Goal: Information Seeking & Learning: Compare options

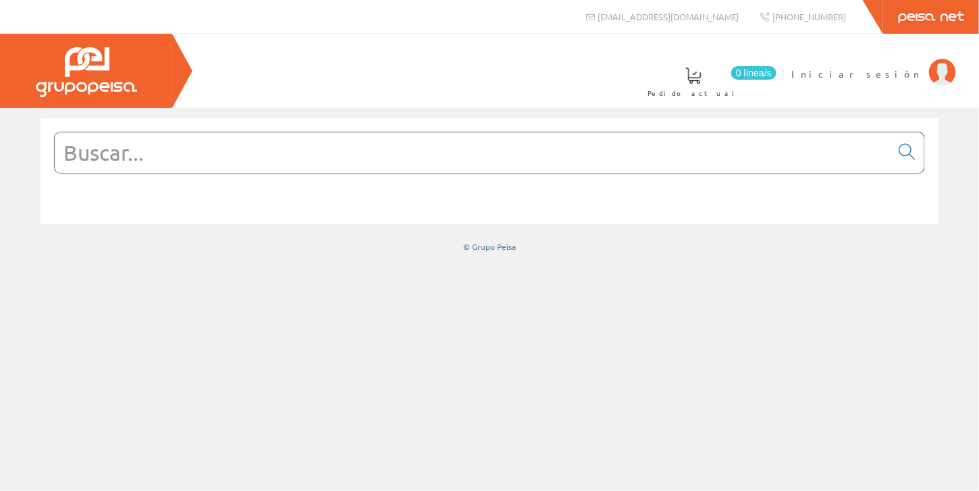
click at [216, 147] on input "text" at bounding box center [473, 152] width 837 height 41
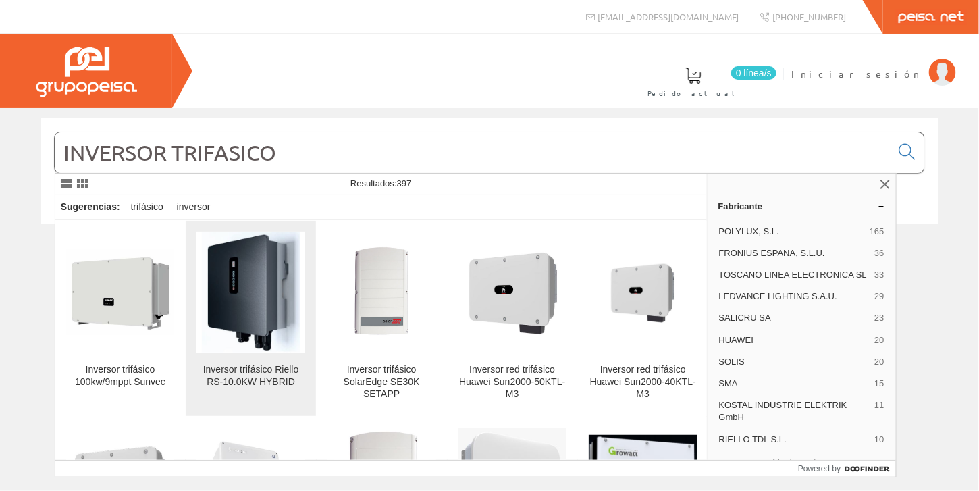
type input "INVERSOR TRIFASICO"
click at [263, 325] on img at bounding box center [251, 293] width 98 height 122
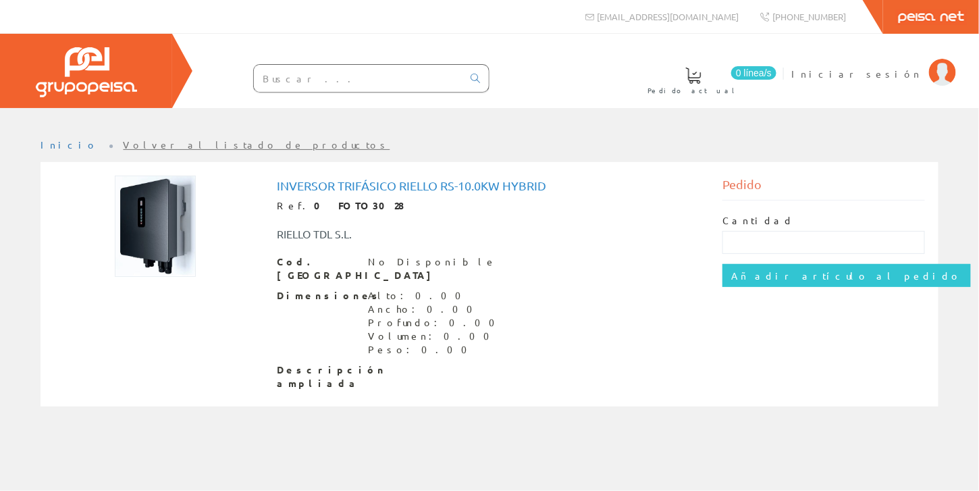
click at [374, 182] on h1 "Inversor trifásico Riello RS-10.0KW HYBRID" at bounding box center [489, 186] width 425 height 14
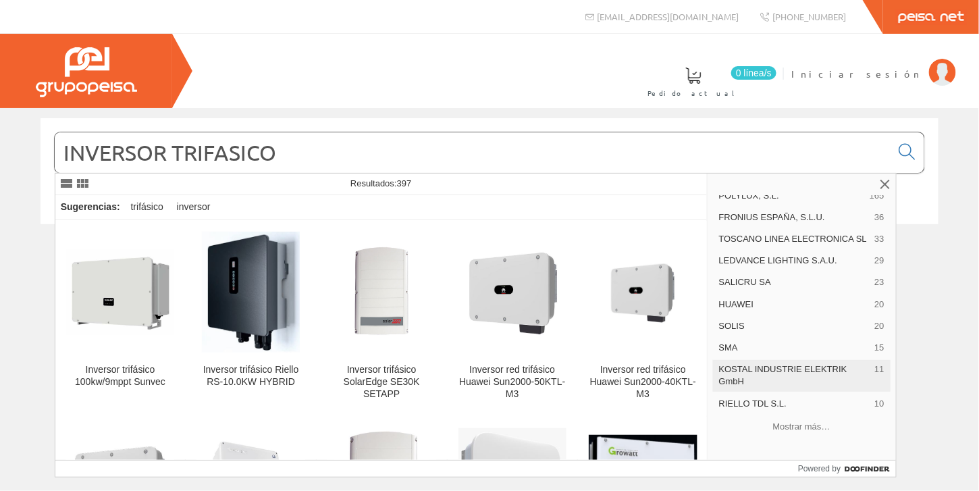
scroll to position [54, 0]
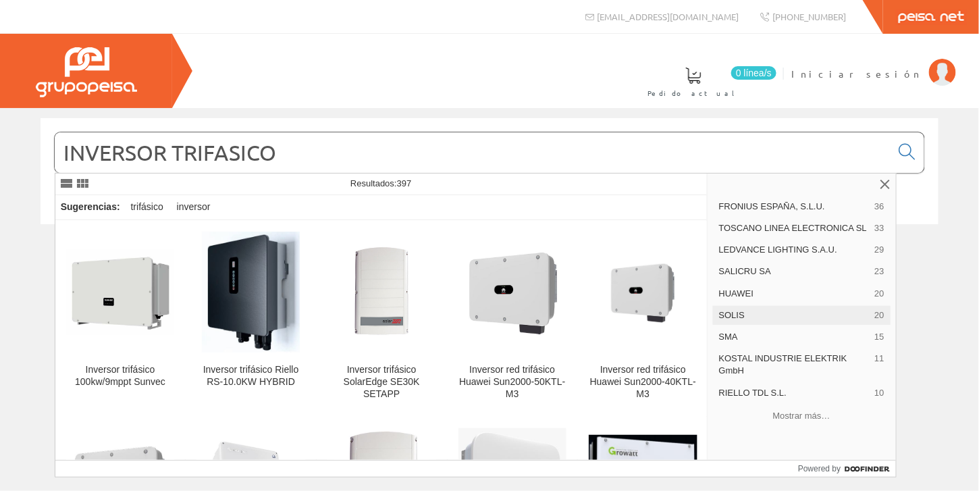
click at [735, 318] on span "SOLIS" at bounding box center [794, 315] width 151 height 12
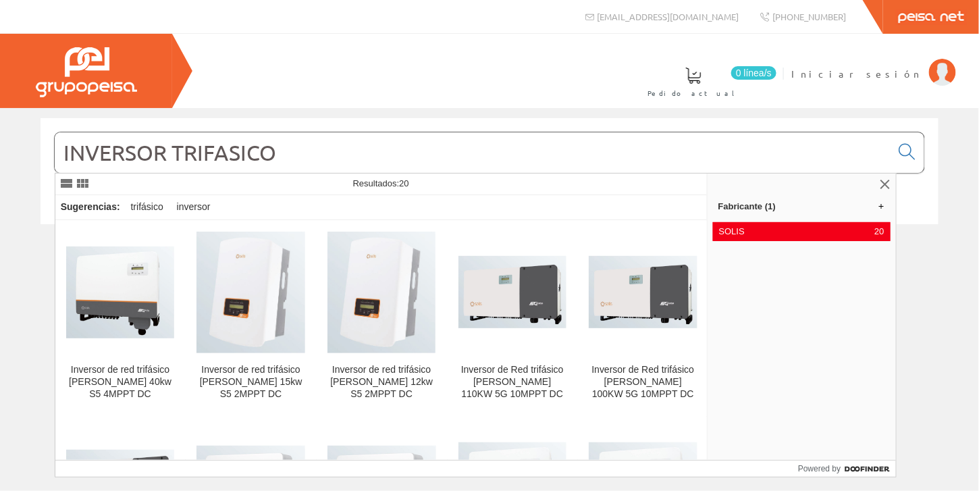
drag, startPoint x: 288, startPoint y: 157, endPoint x: 37, endPoint y: 159, distance: 251.2
click at [37, 159] on div "INVERSOR TRIFASICO" at bounding box center [489, 179] width 918 height 123
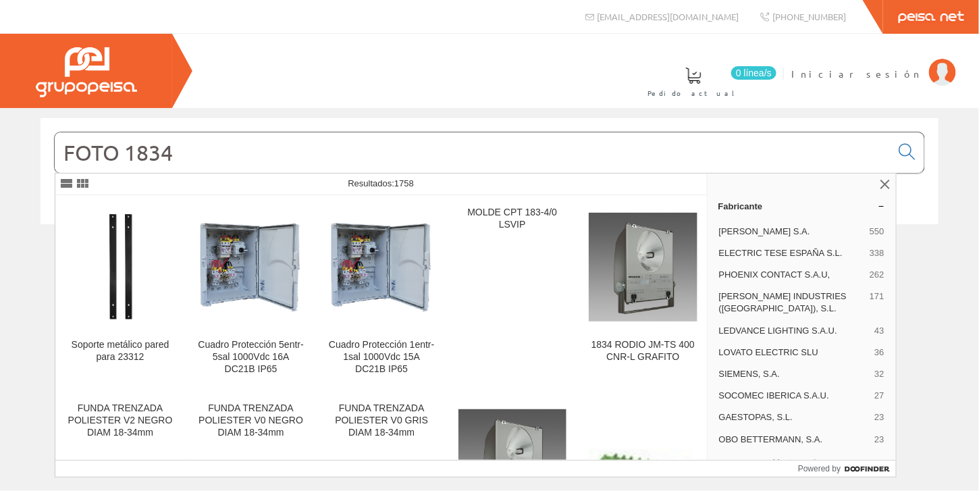
click at [127, 155] on input "FOTO 1834" at bounding box center [473, 152] width 837 height 41
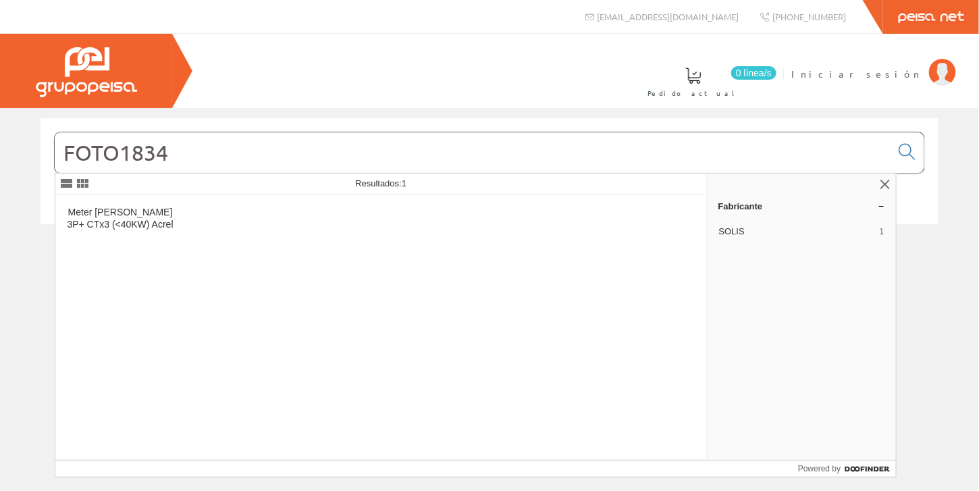
click at [176, 153] on input "FOTO1834" at bounding box center [473, 152] width 837 height 41
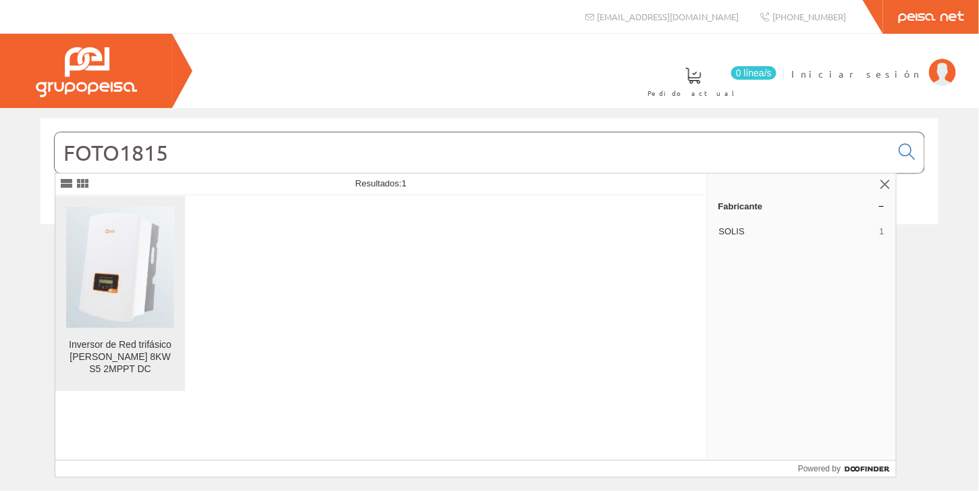
type input "FOTO1815"
click at [139, 309] on img at bounding box center [120, 268] width 108 height 122
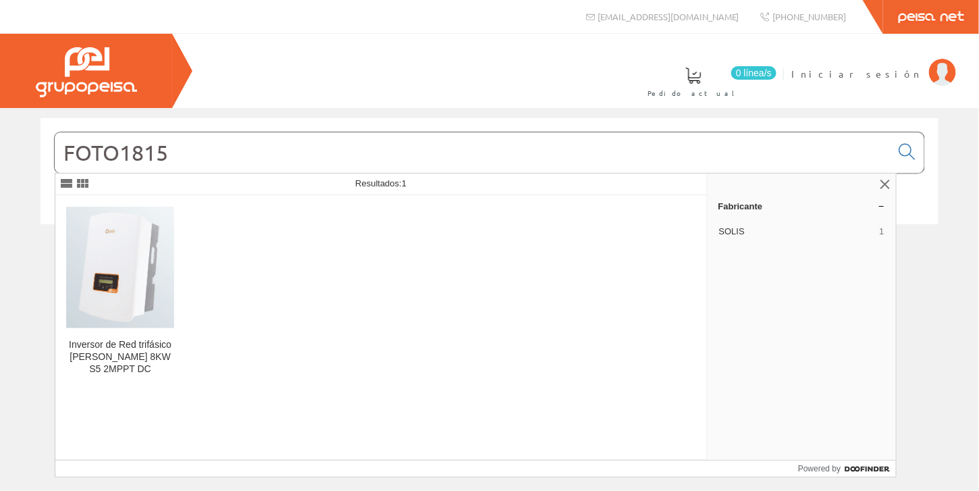
drag, startPoint x: 193, startPoint y: 152, endPoint x: 26, endPoint y: 140, distance: 167.2
click at [26, 140] on div "FOTO1815 © Grupo Peisa" at bounding box center [489, 185] width 979 height 134
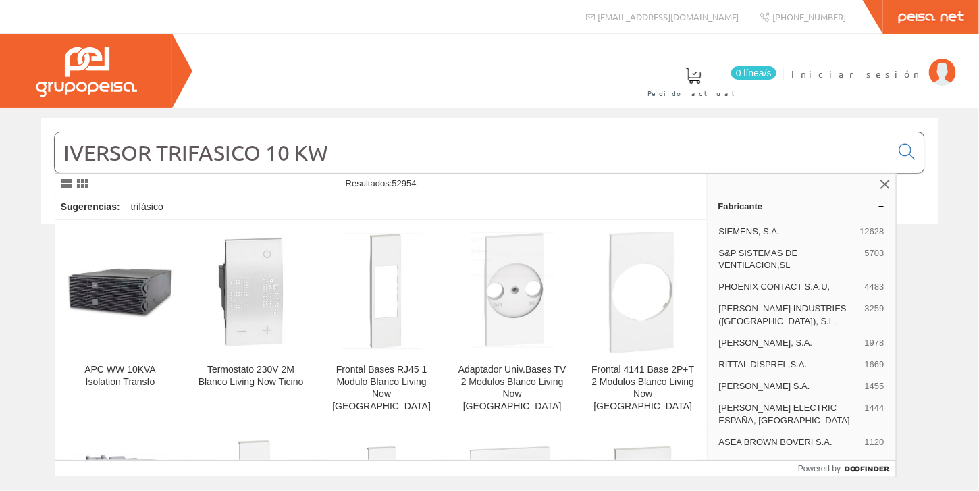
type input "IVERSOR TRIFASICO 10 KW"
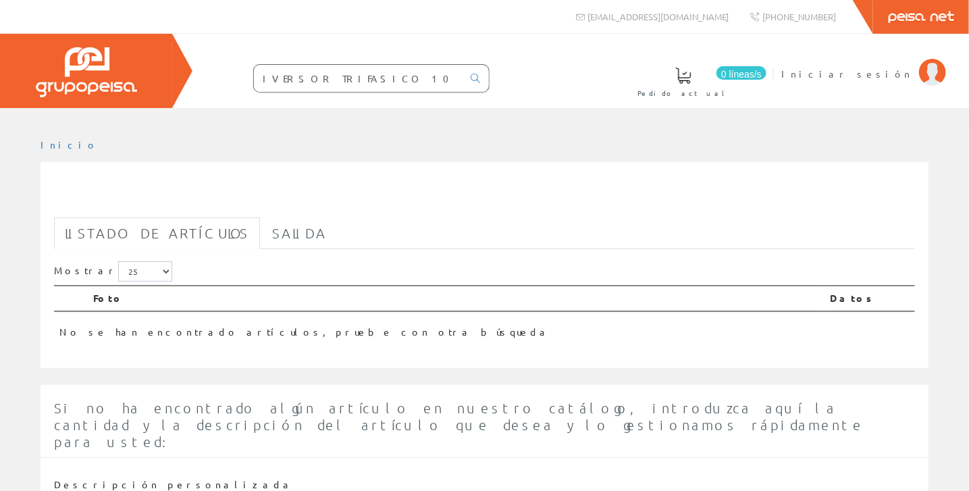
click at [408, 78] on input "IVERSOR TRIFASICO 10 KW" at bounding box center [358, 78] width 209 height 27
click at [265, 76] on input "IVERSOR TRIFASICO 10 KW" at bounding box center [358, 78] width 209 height 27
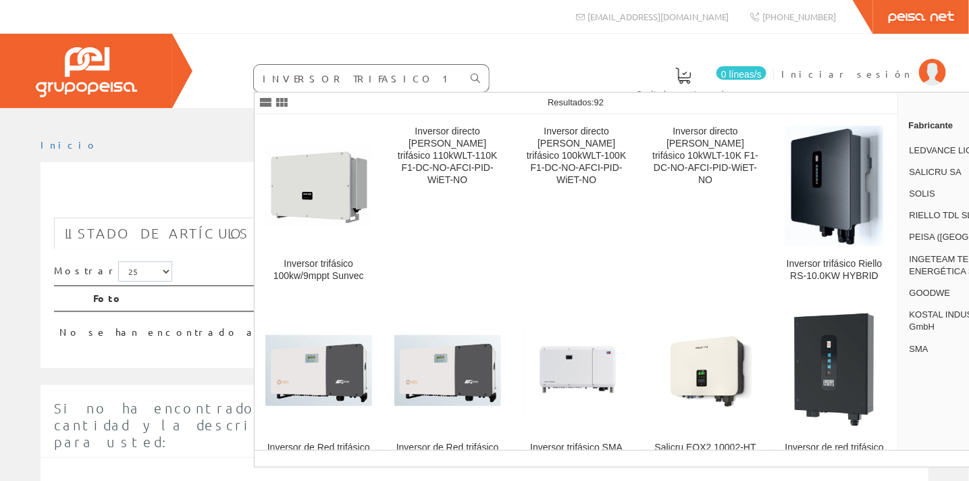
type input "INVERSOR TRIFASICO 10 KW"
click at [475, 78] on icon at bounding box center [475, 78] width 9 height 9
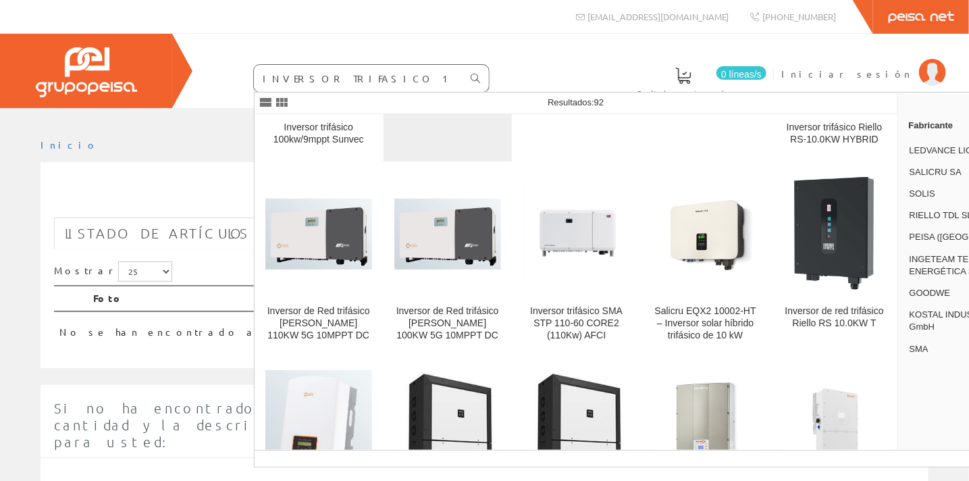
scroll to position [203, 0]
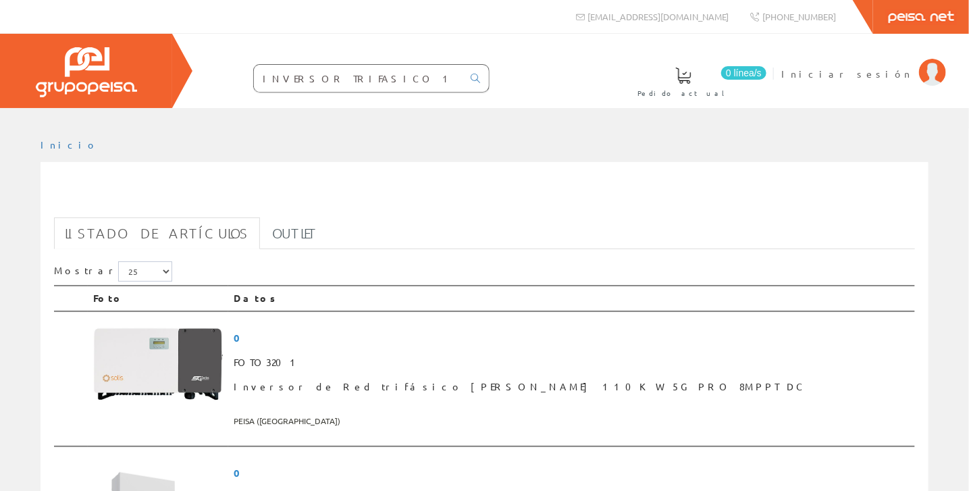
click at [371, 78] on input "INVERSOR TRIFASICO 10 KW" at bounding box center [358, 78] width 209 height 27
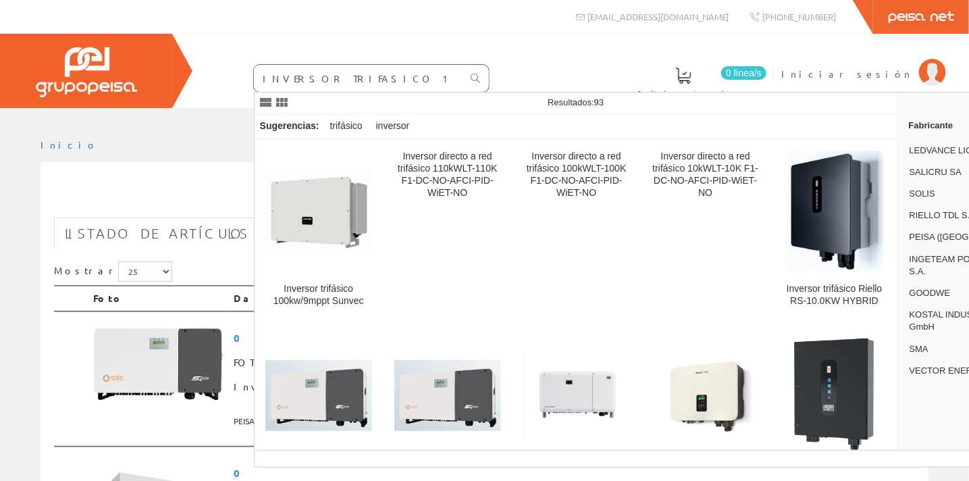
type input "INVERSOR TRIFASICO 10KW"
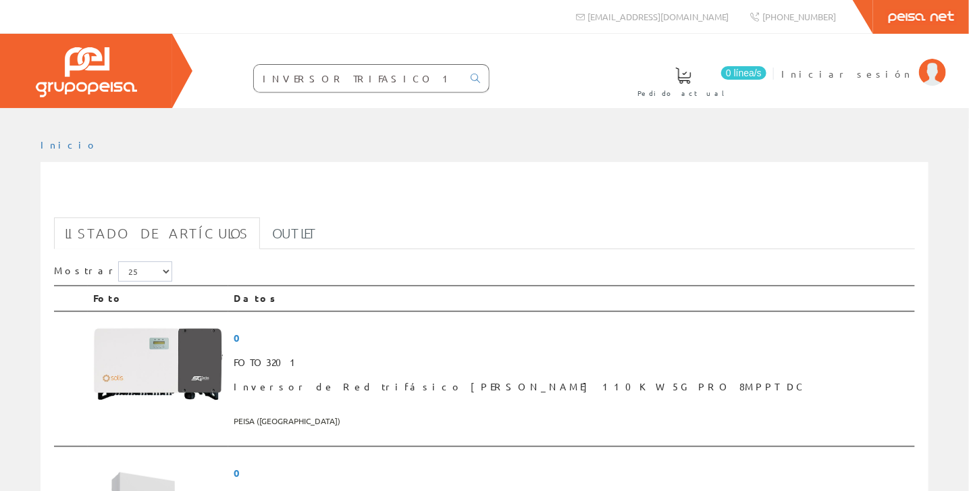
drag, startPoint x: 395, startPoint y: 76, endPoint x: 359, endPoint y: 74, distance: 35.8
click at [359, 74] on input "INVERSOR TRIFASICO 10KW" at bounding box center [358, 78] width 209 height 27
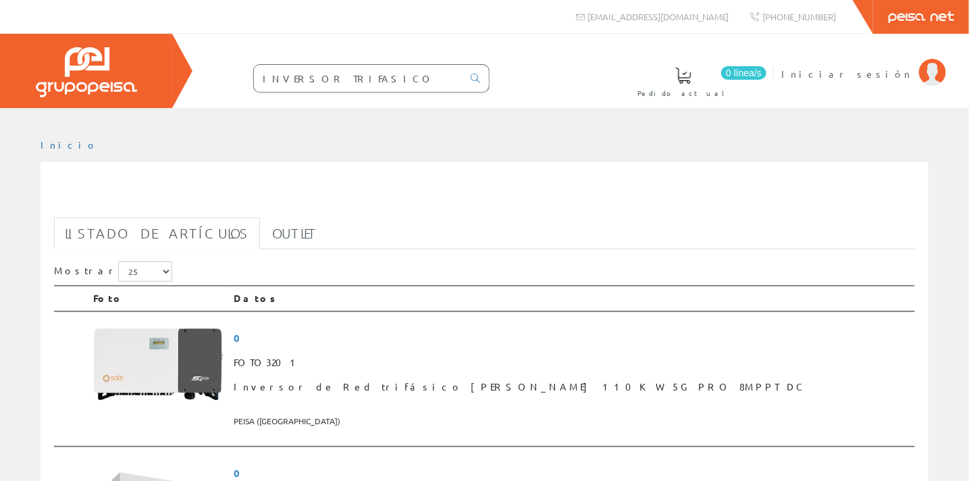
type input "INVERSOR TRIFASICO"
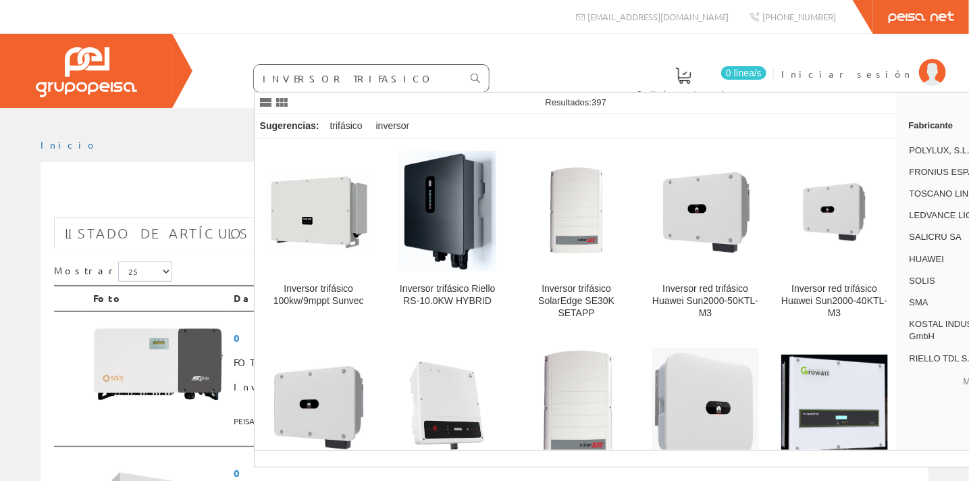
click at [471, 78] on icon at bounding box center [475, 78] width 9 height 9
click at [475, 76] on icon at bounding box center [475, 78] width 9 height 9
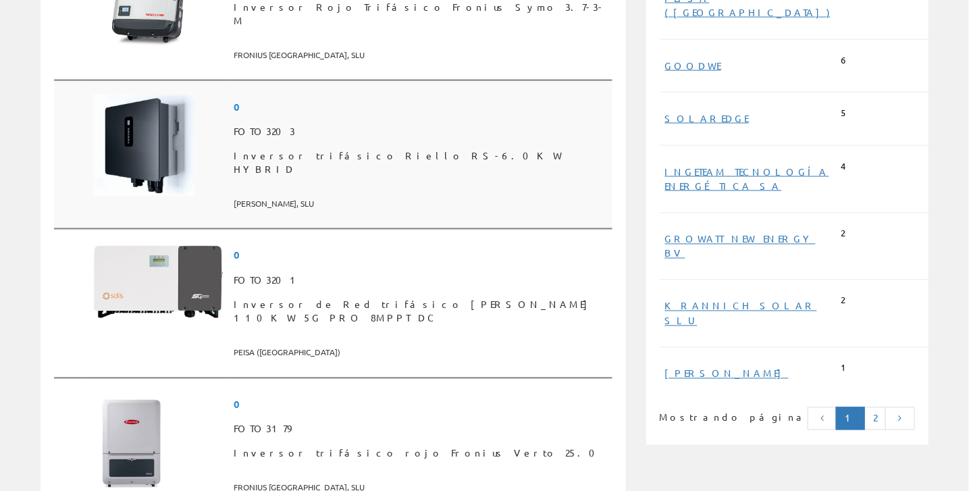
scroll to position [810, 0]
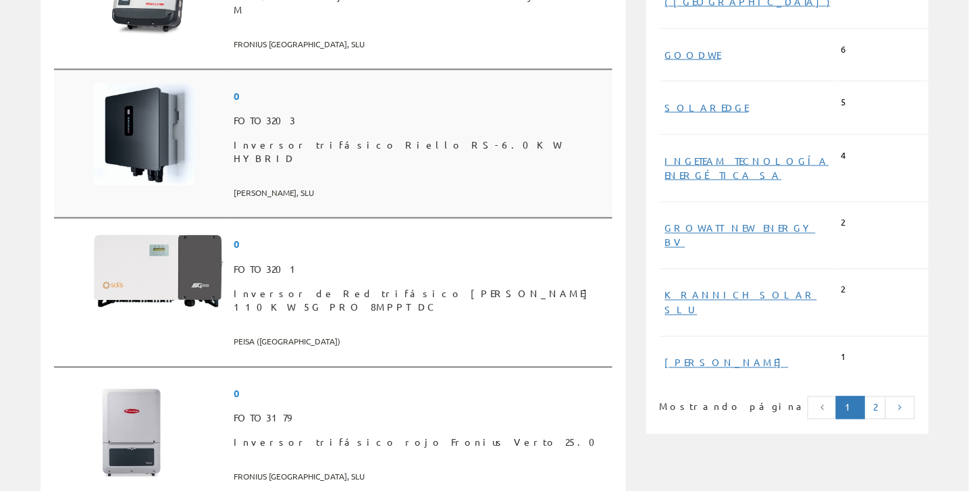
click at [330, 138] on font "Inversor trifásico Riello RS-6.0KW HYBRID" at bounding box center [398, 151] width 328 height 26
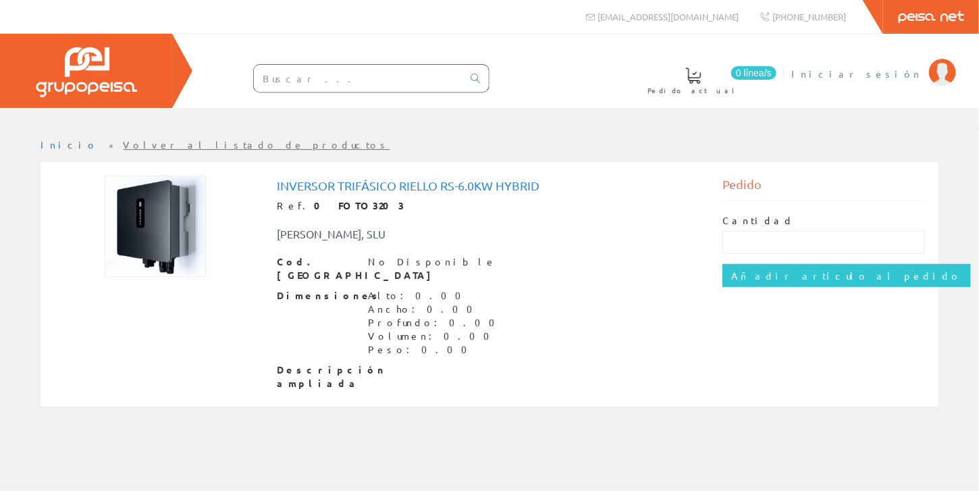
click at [891, 70] on span "Iniciar sesión" at bounding box center [856, 74] width 131 height 14
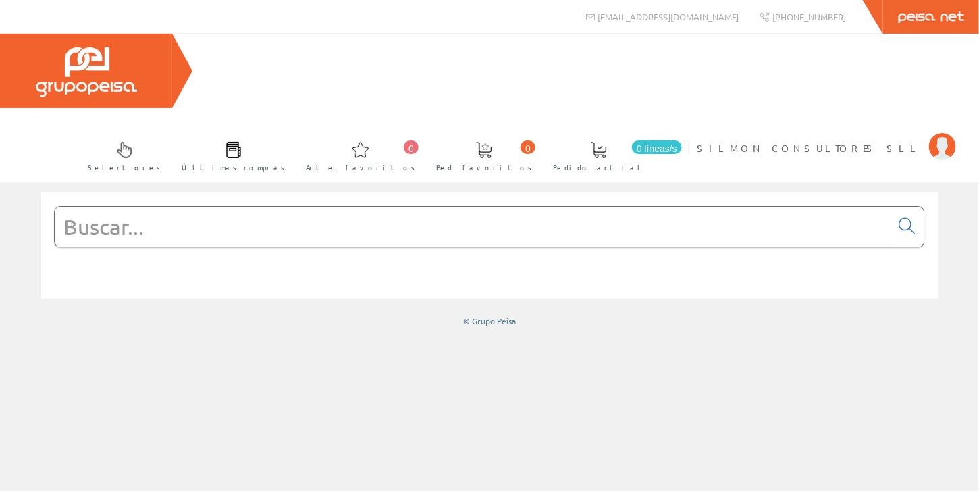
click at [249, 207] on input "text" at bounding box center [473, 227] width 837 height 41
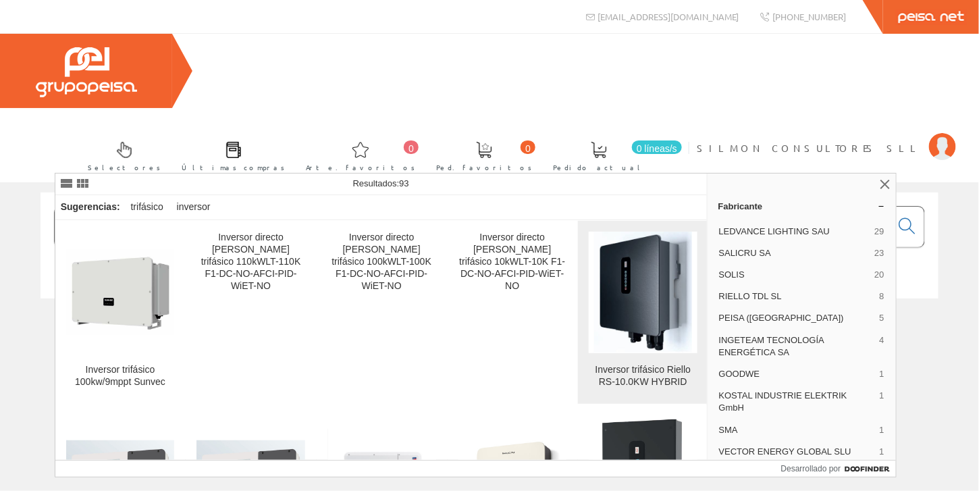
type input "INVERSOR TRIFASICO 10KW"
click at [639, 320] on img at bounding box center [643, 293] width 98 height 122
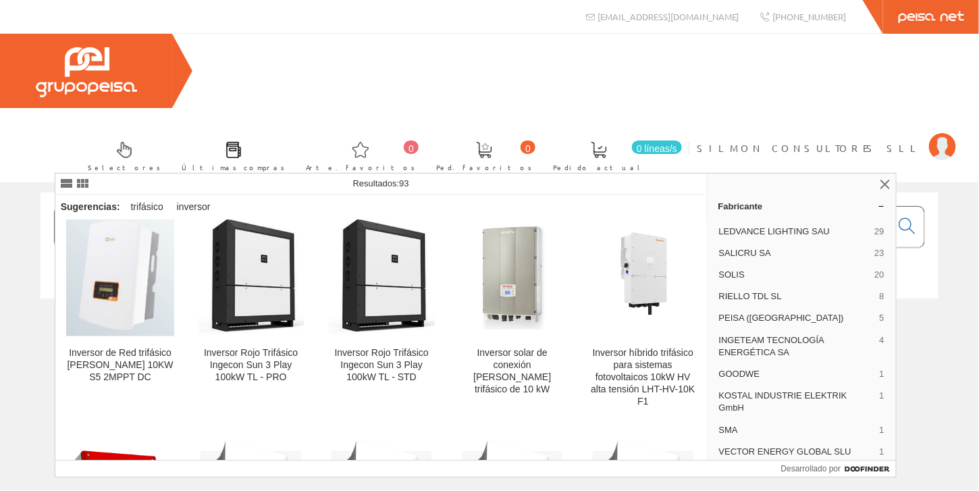
scroll to position [405, 0]
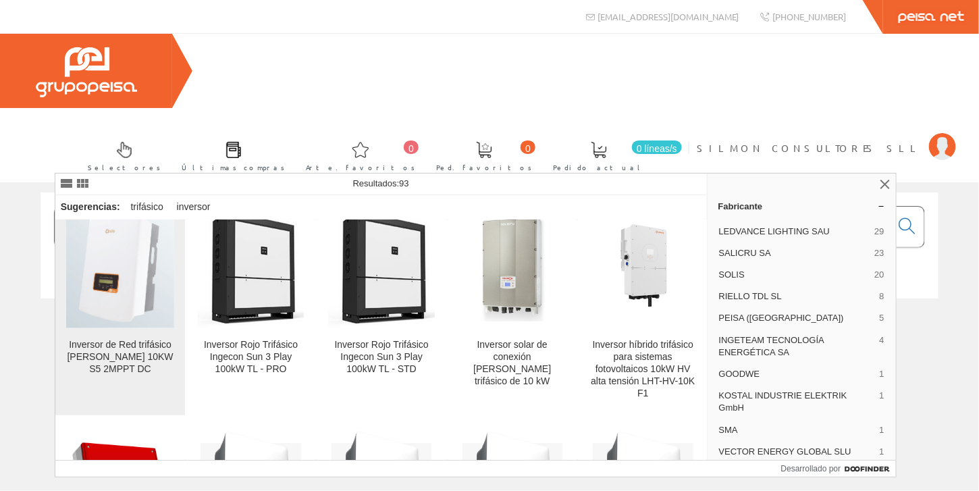
click at [115, 347] on font "Inversor de Red trifásico Solis 10KW S5 2MPPT DC" at bounding box center [120, 356] width 106 height 35
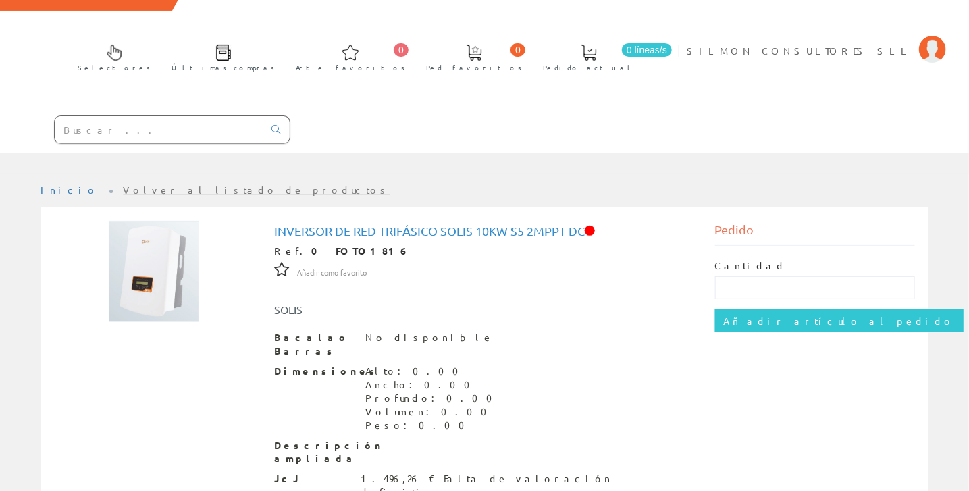
scroll to position [114, 0]
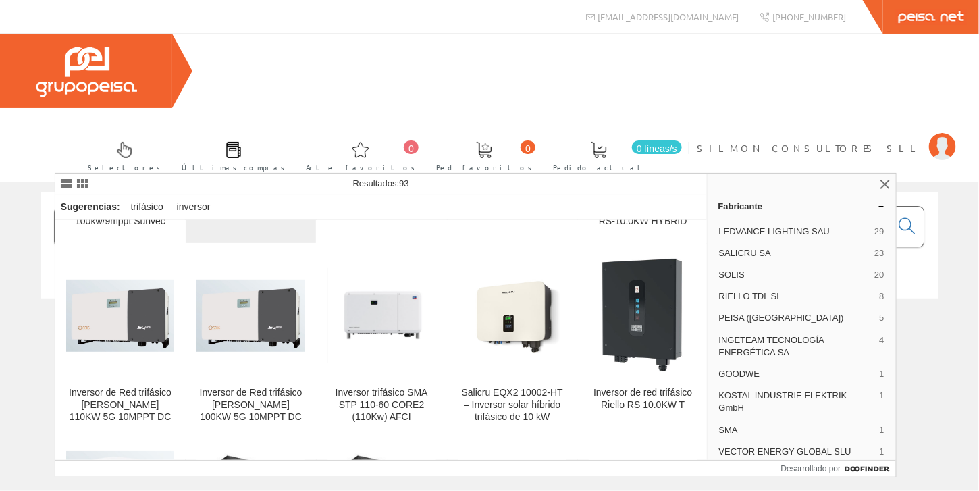
scroll to position [203, 0]
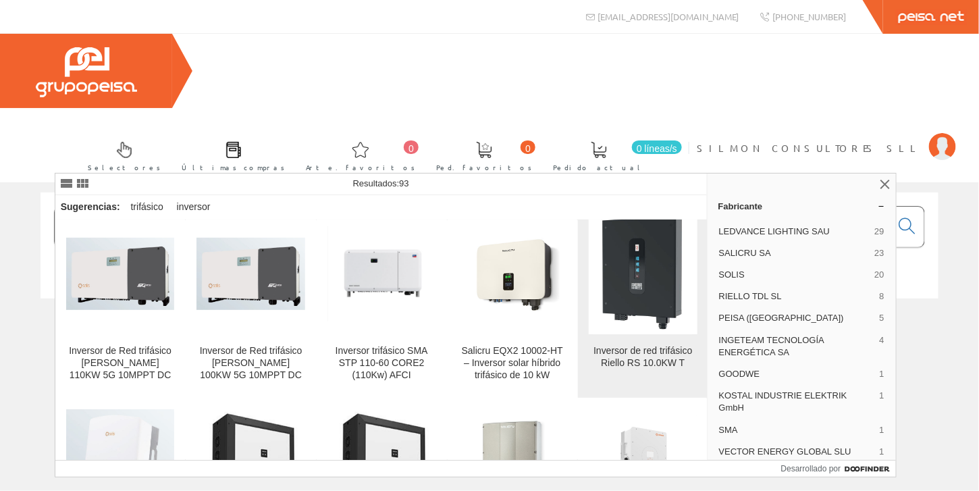
click at [629, 353] on font "Inversor de red trifásico Riello RS 10.0KW T" at bounding box center [643, 356] width 99 height 23
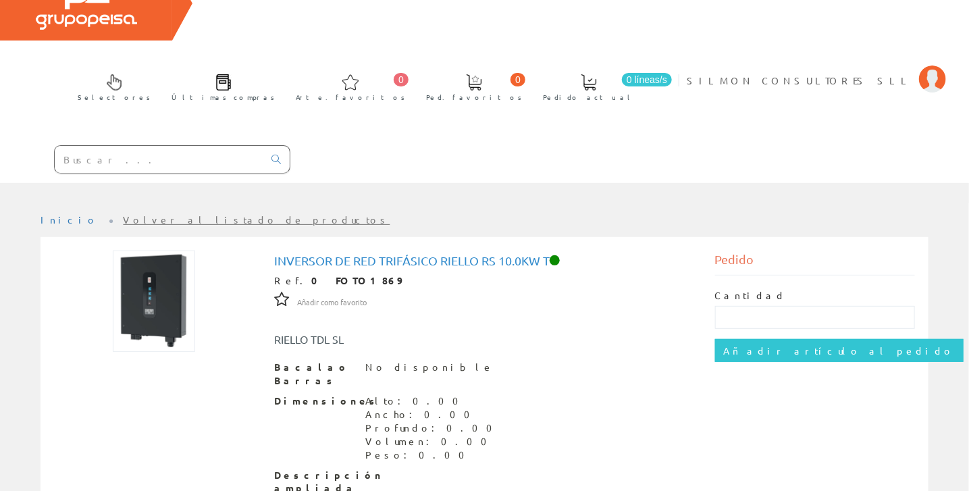
scroll to position [135, 0]
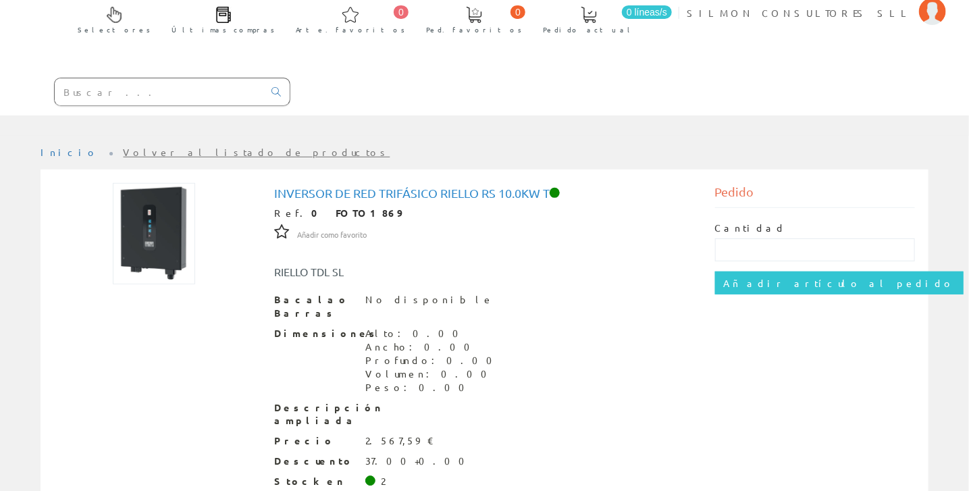
click at [157, 183] on img at bounding box center [154, 233] width 82 height 101
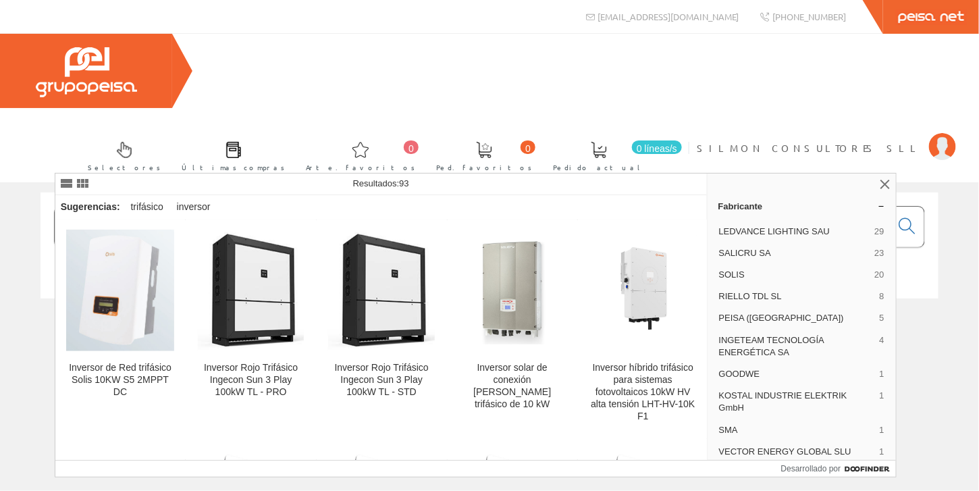
scroll to position [405, 0]
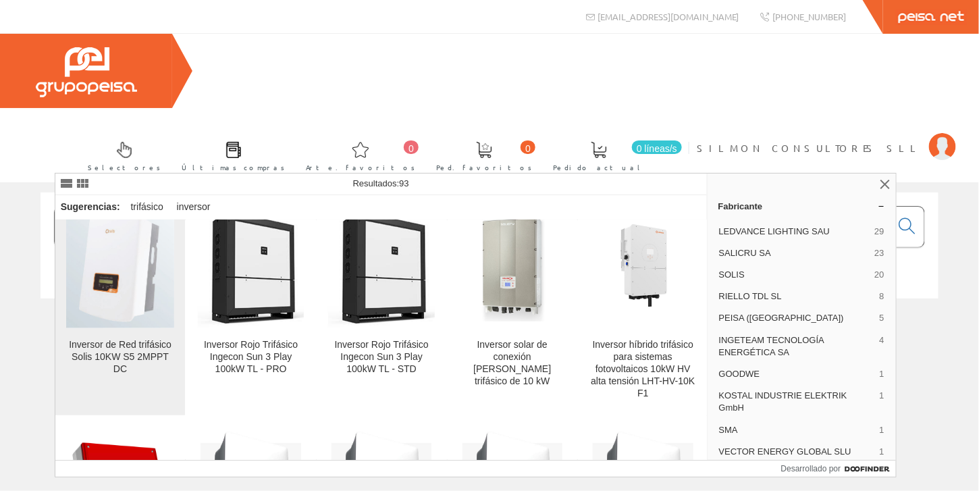
click at [124, 346] on font "Inversor de Red trifásico Solis 10KW S5 2MPPT DC" at bounding box center [120, 356] width 103 height 35
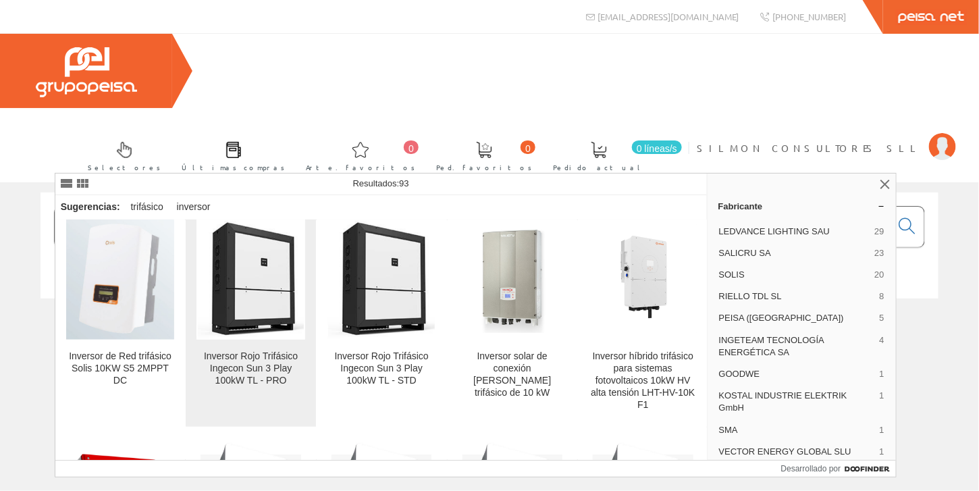
scroll to position [405, 0]
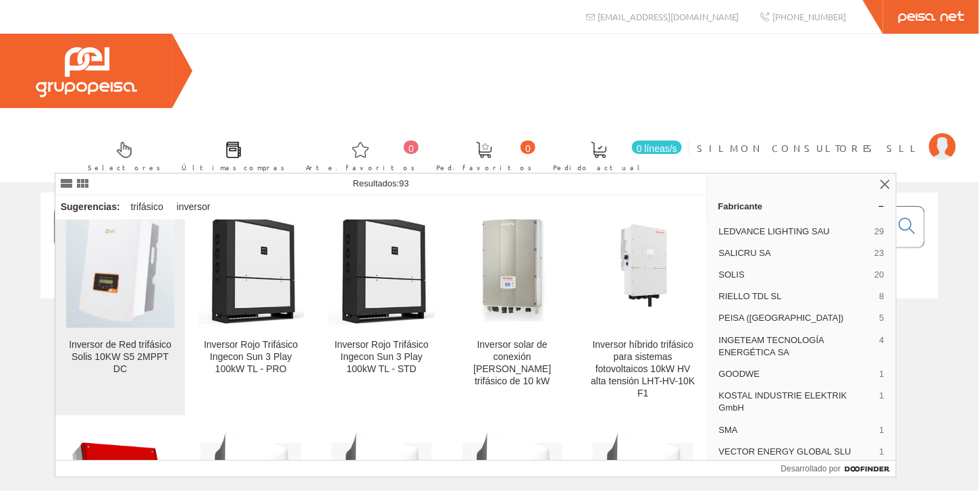
click at [116, 353] on font "Inversor de Red trifásico Solis 10KW S5 2MPPT DC" at bounding box center [120, 356] width 103 height 35
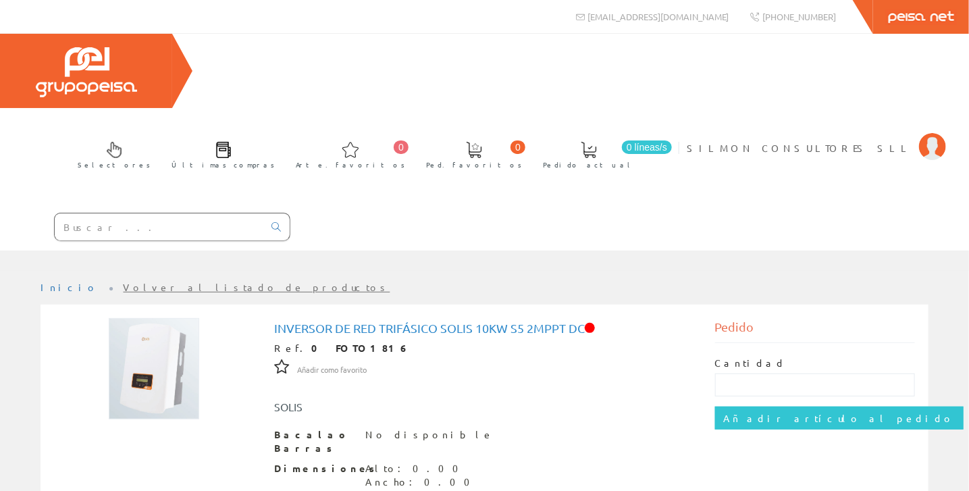
click at [126, 213] on input "text" at bounding box center [159, 226] width 209 height 27
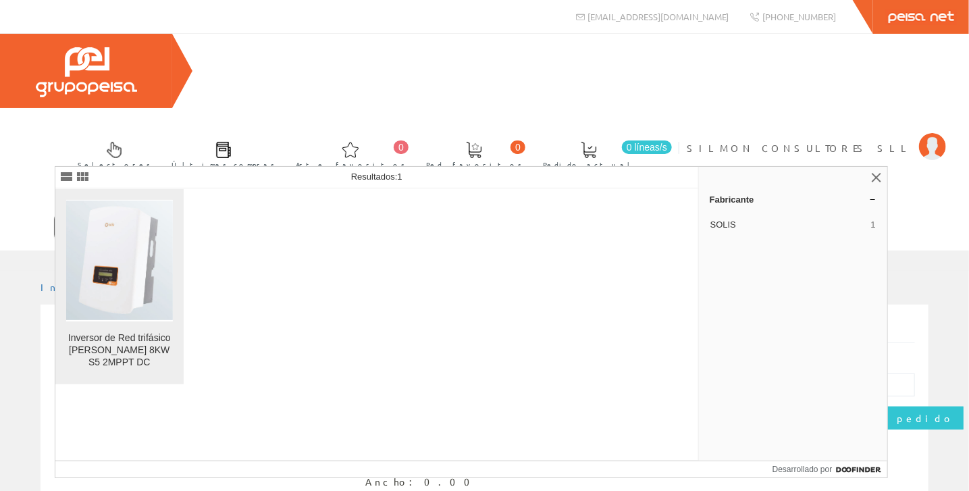
type input "FOTO1815"
click at [132, 332] on font "Inversor de Red trifásico [PERSON_NAME] 8KW S5 2MPPT DC" at bounding box center [119, 349] width 103 height 35
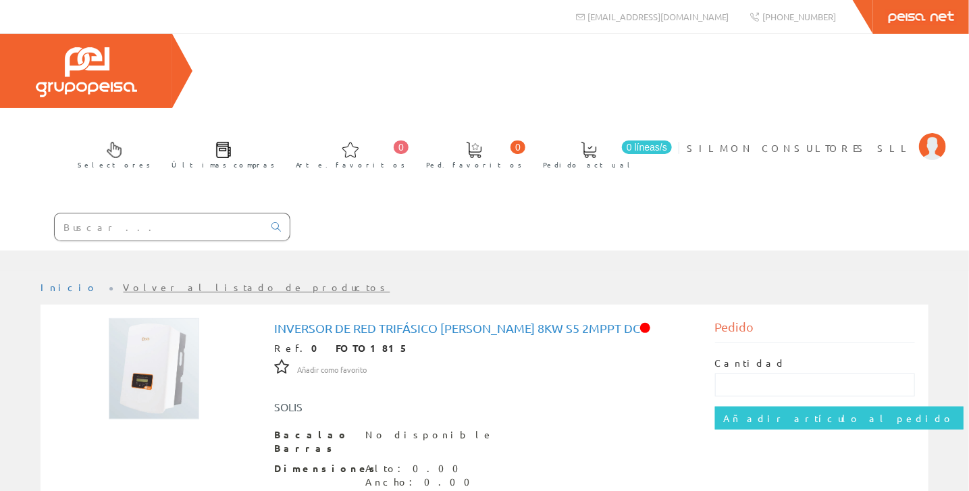
click at [151, 213] on input "text" at bounding box center [159, 226] width 209 height 27
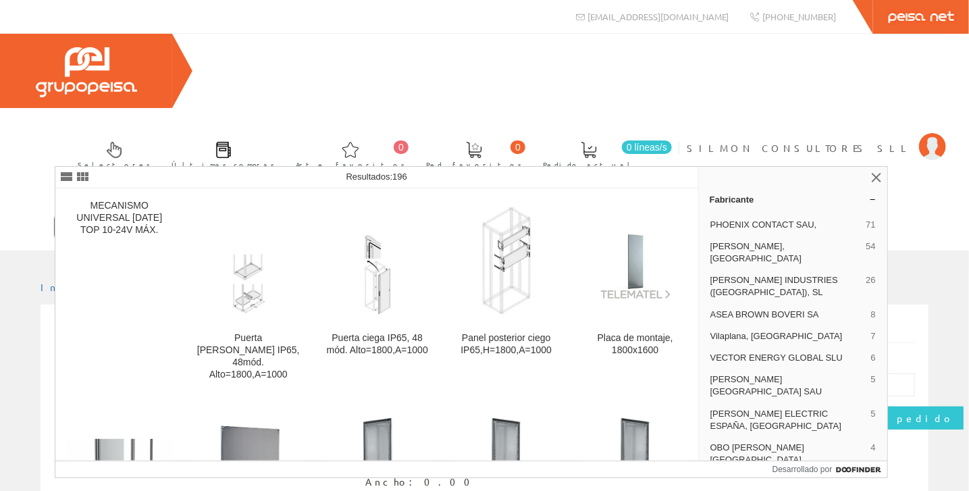
click at [64, 213] on input "1816" at bounding box center [159, 226] width 209 height 27
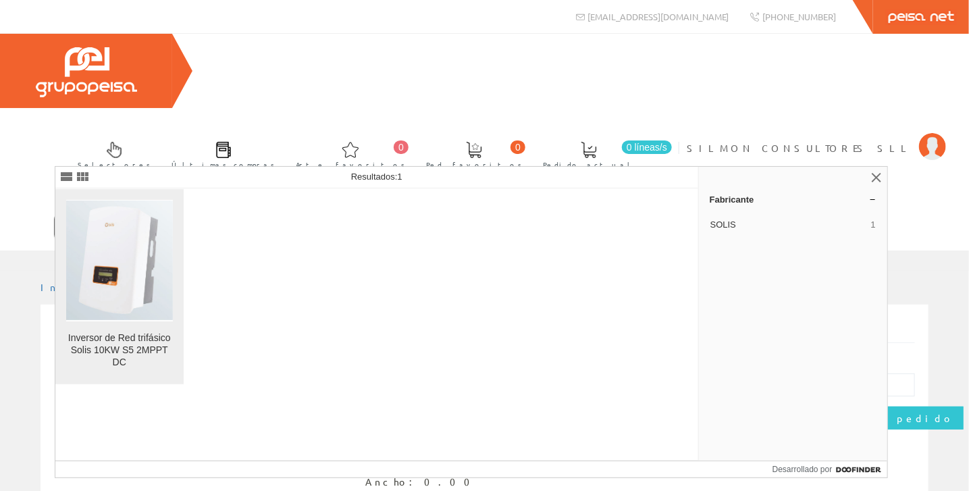
type input "FOTO1816"
click at [147, 350] on font "Inversor de Red trifásico Solis 10KW S5 2MPPT DC" at bounding box center [119, 349] width 103 height 35
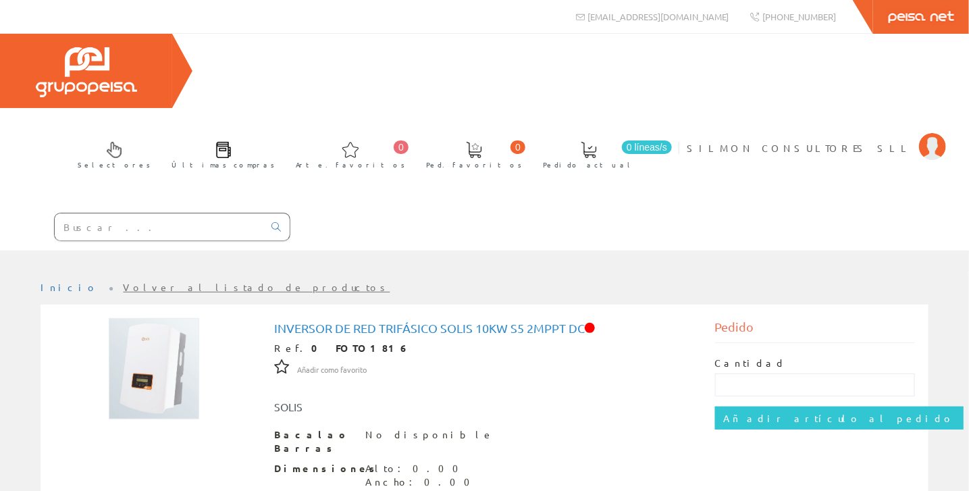
scroll to position [114, 0]
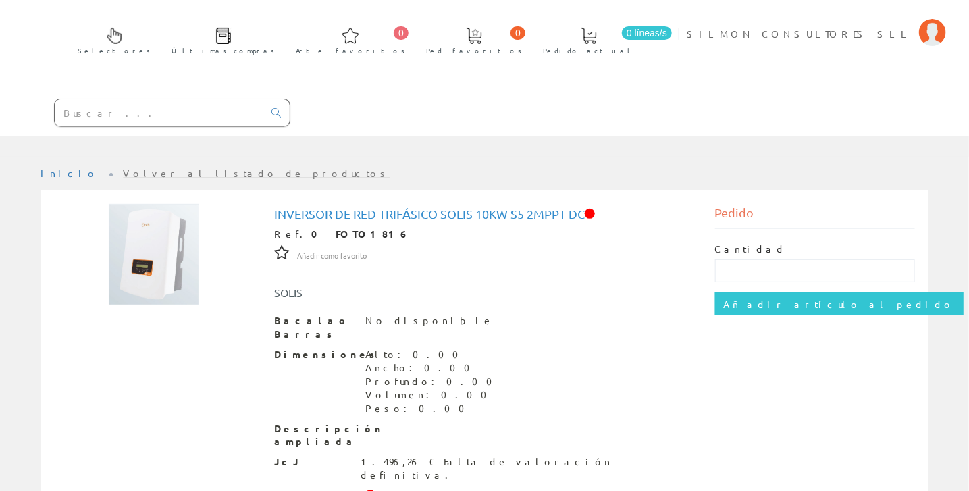
click at [105, 99] on input "text" at bounding box center [159, 112] width 209 height 27
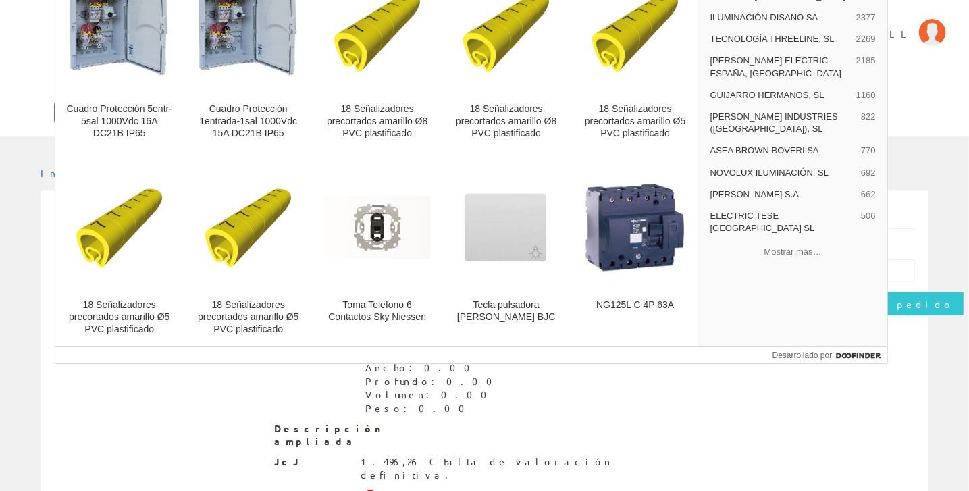
type input "FOTO1817"
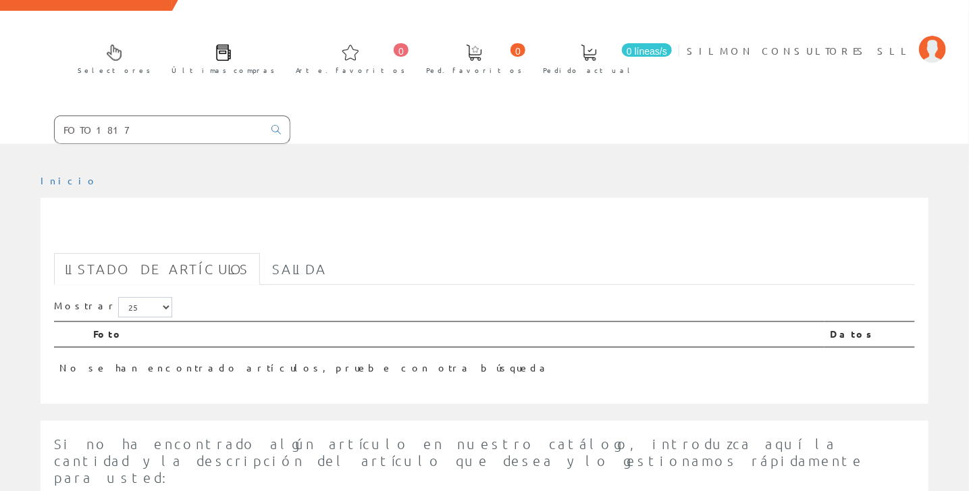
drag, startPoint x: 128, startPoint y: 14, endPoint x: 51, endPoint y: 7, distance: 77.3
click at [51, 7] on div "Selectores Últimas compras 0 0" at bounding box center [484, 40] width 969 height 207
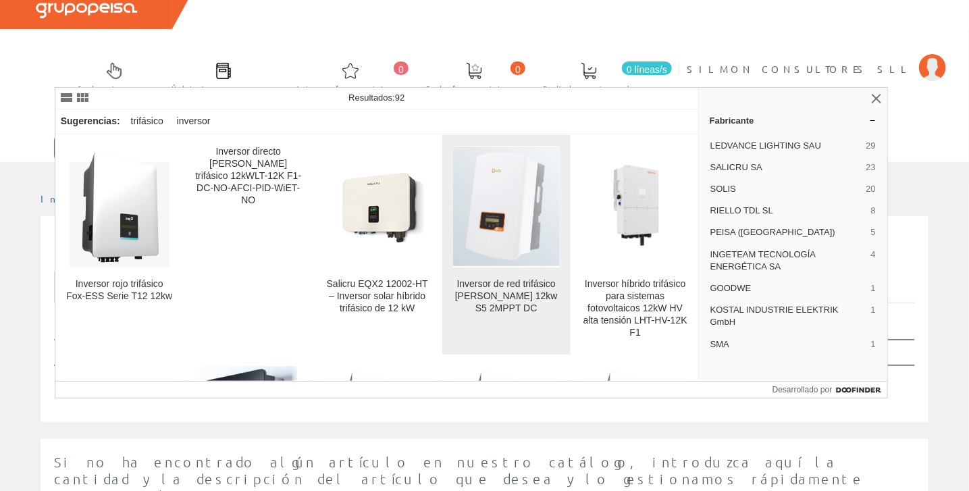
type input "INVERSOR TRIFASICO 12KW"
click at [490, 292] on font "Inversor de red trifásico [PERSON_NAME] 12kw S5 2MPPT DC" at bounding box center [506, 295] width 103 height 35
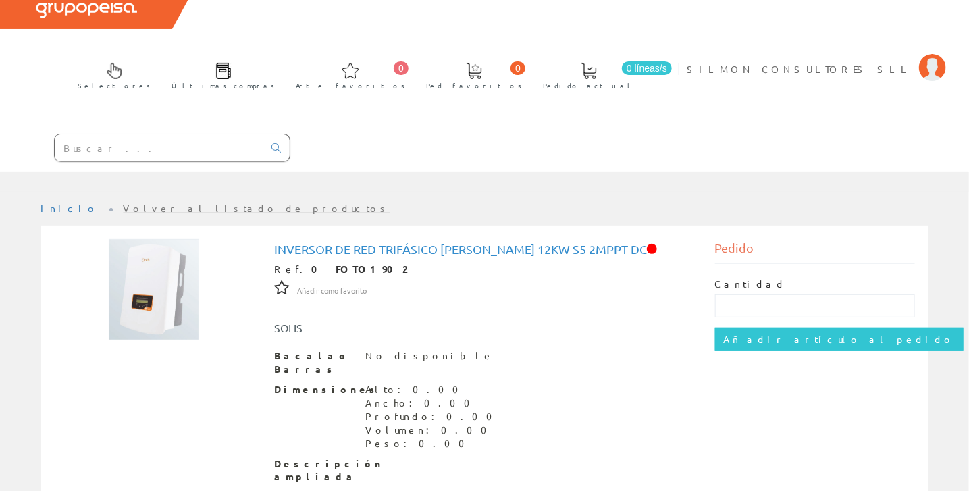
scroll to position [135, 0]
